Goal: Transaction & Acquisition: Purchase product/service

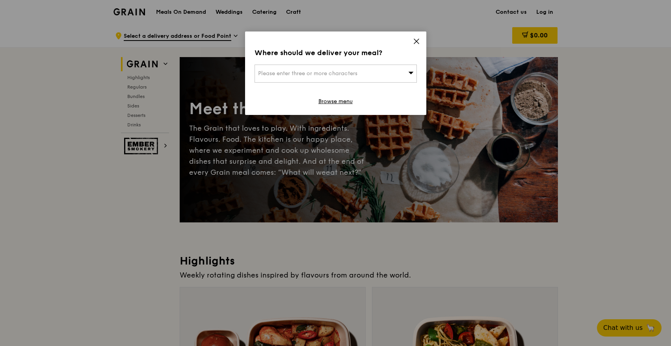
click at [417, 41] on icon at bounding box center [416, 41] width 7 height 7
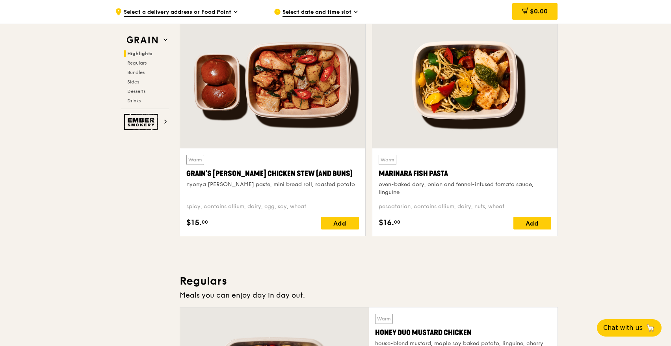
scroll to position [723, 0]
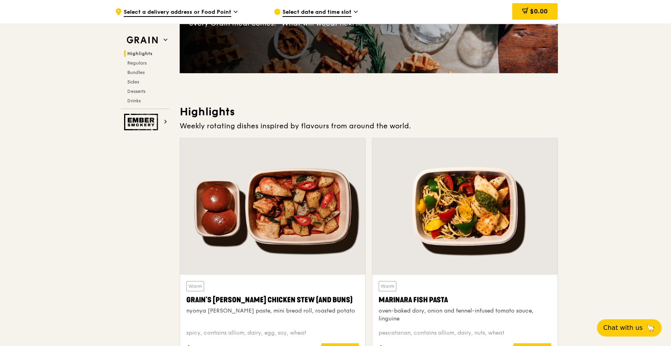
scroll to position [0, 0]
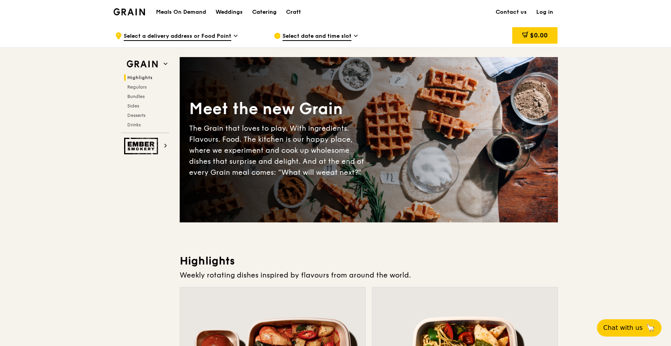
click at [258, 11] on div "Catering" at bounding box center [264, 12] width 24 height 24
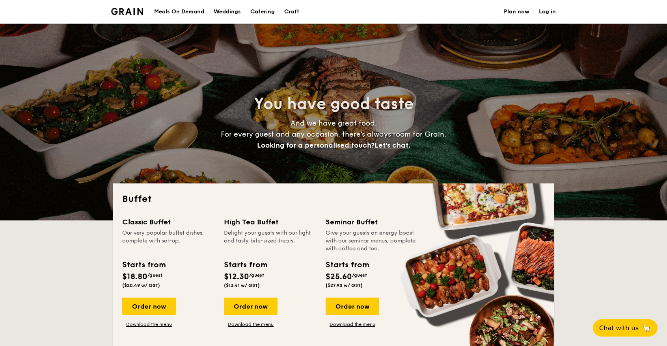
select select
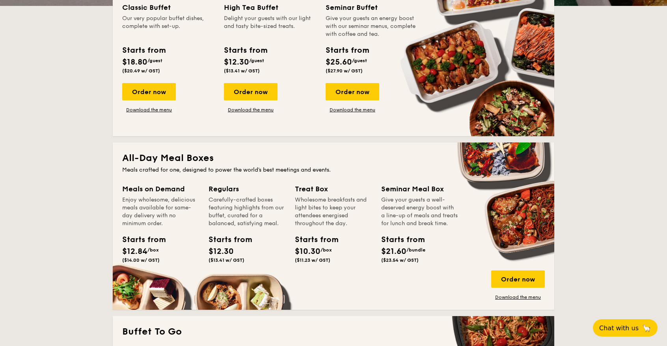
scroll to position [304, 0]
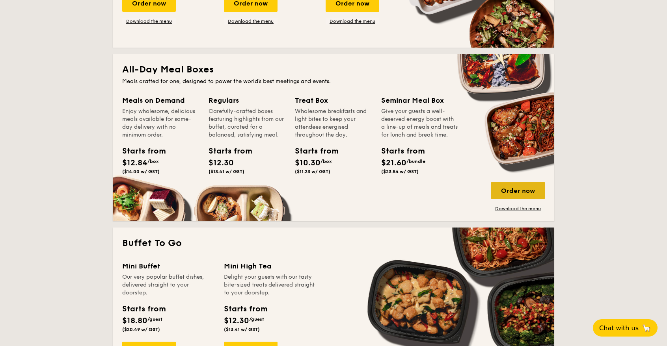
click at [505, 193] on div "Order now" at bounding box center [518, 190] width 54 height 17
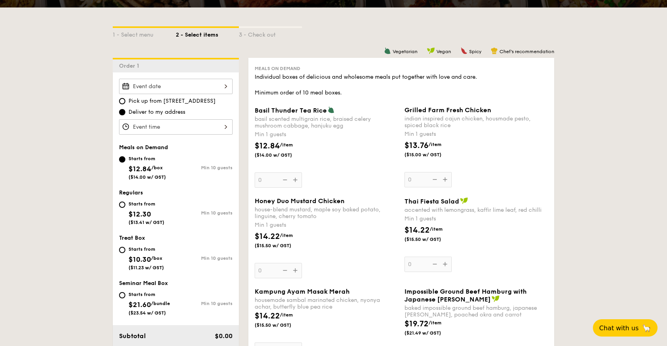
scroll to position [237, 0]
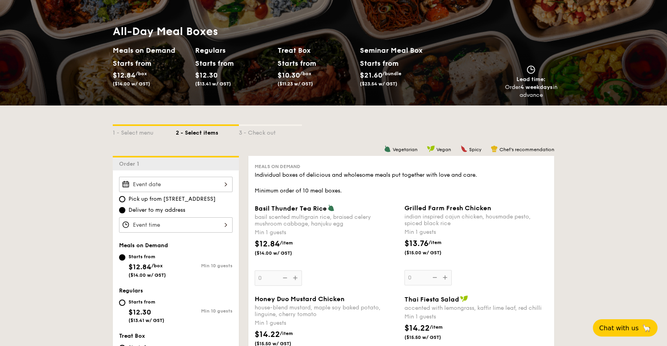
scroll to position [79, 0]
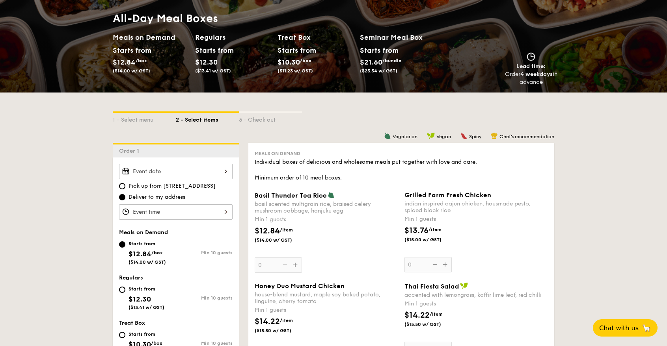
select select
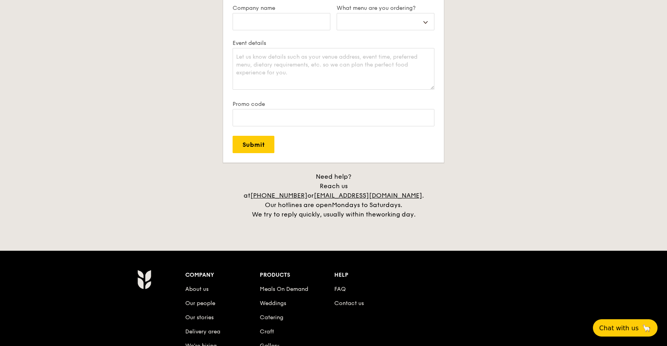
scroll to position [1502, 0]
